Goal: Task Accomplishment & Management: Use online tool/utility

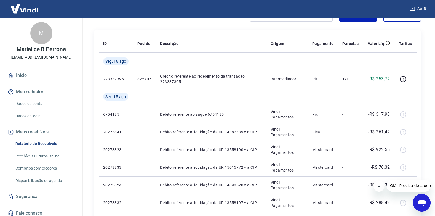
scroll to position [47, 0]
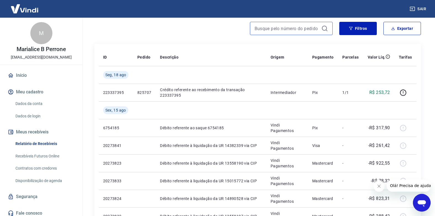
click at [295, 28] on input at bounding box center [286, 28] width 64 height 8
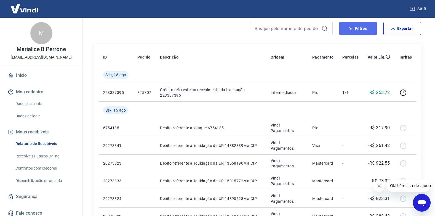
click at [349, 28] on icon "button" at bounding box center [351, 28] width 4 height 4
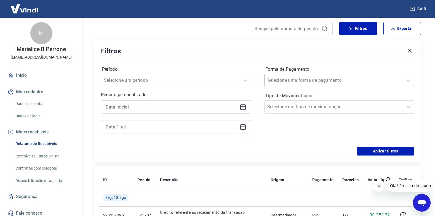
click at [352, 79] on div at bounding box center [333, 80] width 133 height 8
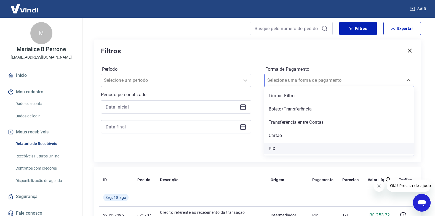
click at [273, 149] on div "PIX" at bounding box center [339, 148] width 150 height 11
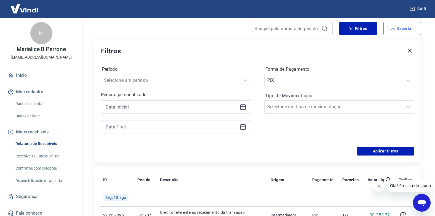
click at [404, 27] on button "Exportar" at bounding box center [401, 28] width 37 height 13
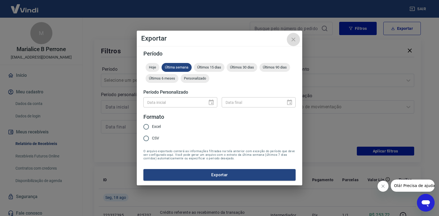
click at [295, 40] on icon "close" at bounding box center [293, 39] width 7 height 7
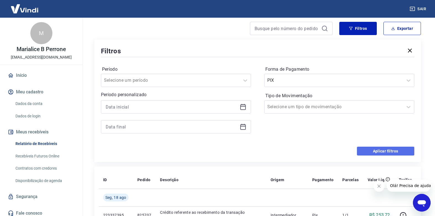
click at [377, 150] on button "Aplicar filtros" at bounding box center [385, 150] width 57 height 9
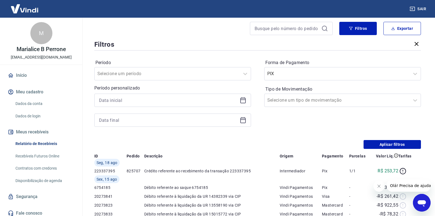
click at [374, 185] on button "Fechar mensagem da empresa" at bounding box center [378, 185] width 11 height 11
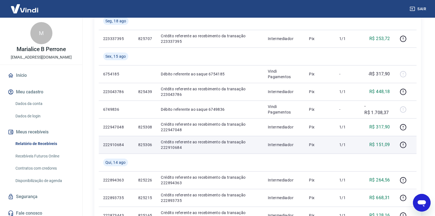
scroll to position [110, 0]
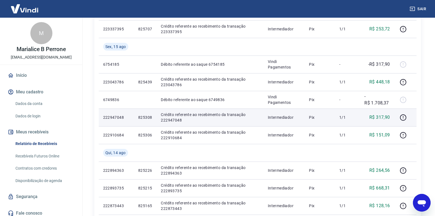
click at [380, 113] on td "R$ 317,90" at bounding box center [377, 117] width 34 height 18
